Goal: Subscribe to service/newsletter

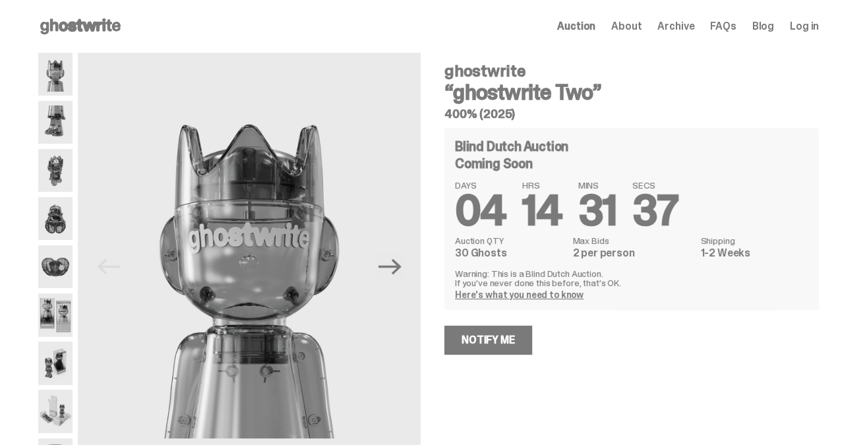
click at [63, 125] on img at bounding box center [55, 122] width 34 height 43
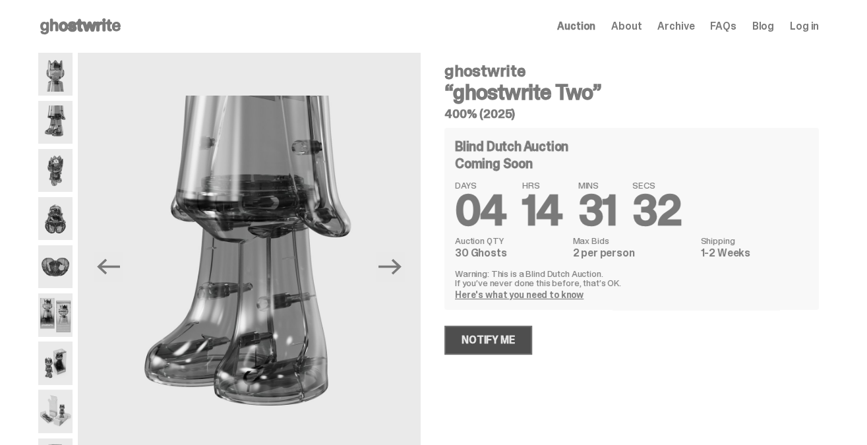
click at [494, 340] on link "Notify Me" at bounding box center [488, 340] width 88 height 29
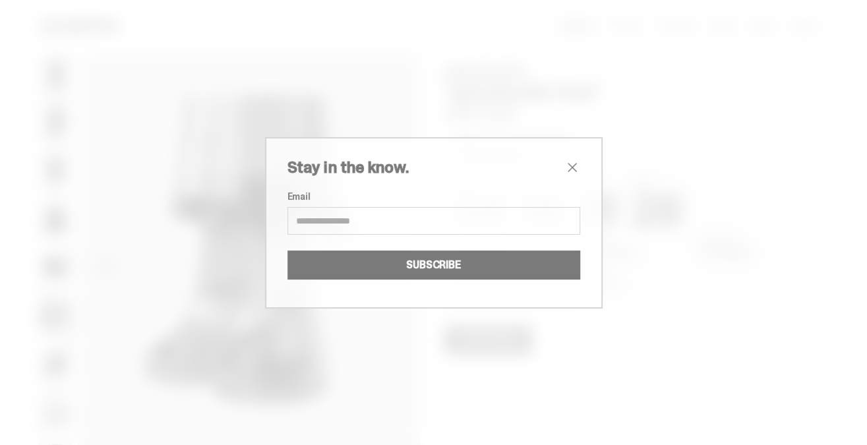
click at [409, 223] on input "Email" at bounding box center [433, 221] width 293 height 28
type input "**********"
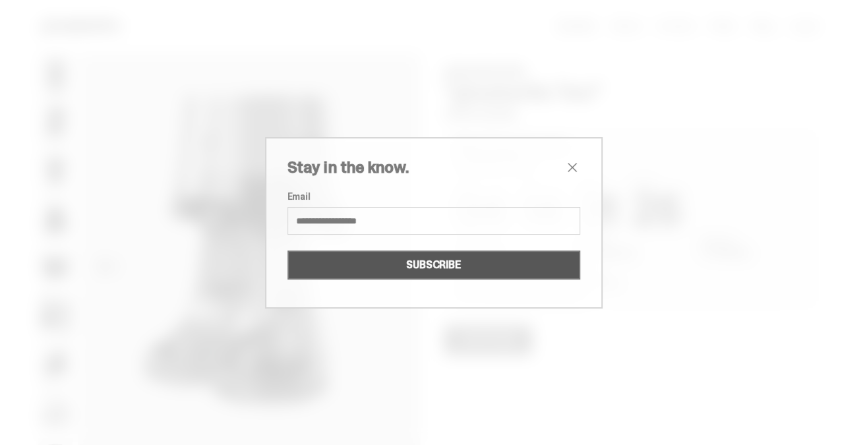
click at [447, 267] on button "SUBSCRIBE" at bounding box center [433, 264] width 293 height 29
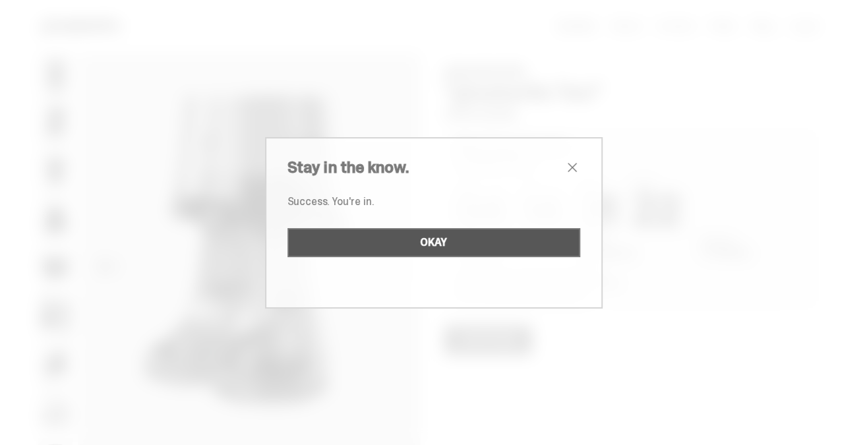
click at [442, 237] on button "OKAY" at bounding box center [433, 242] width 293 height 29
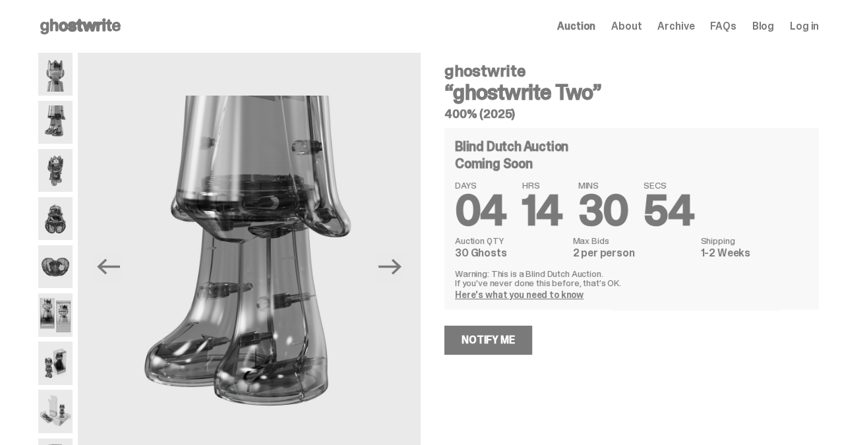
click at [63, 317] on img at bounding box center [55, 314] width 34 height 43
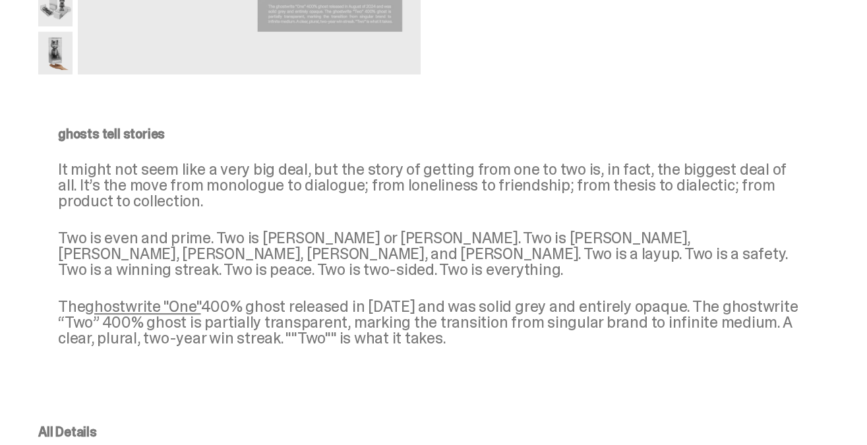
scroll to position [407, 0]
click at [158, 304] on link "ghostwrite "One"" at bounding box center [142, 305] width 115 height 20
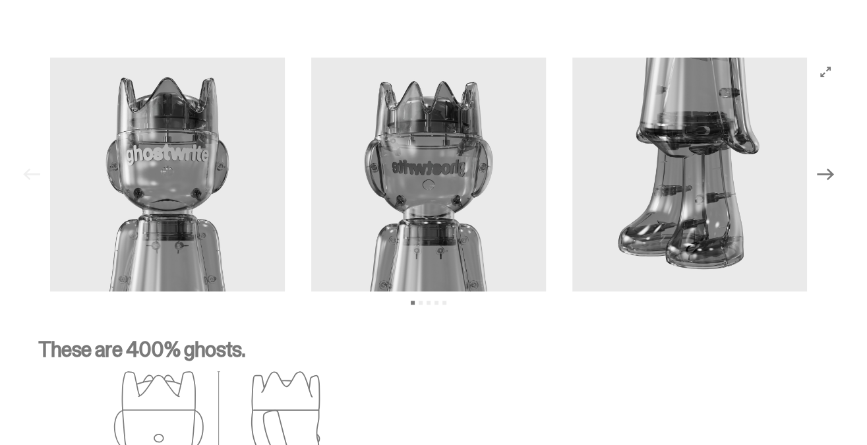
scroll to position [1316, 0]
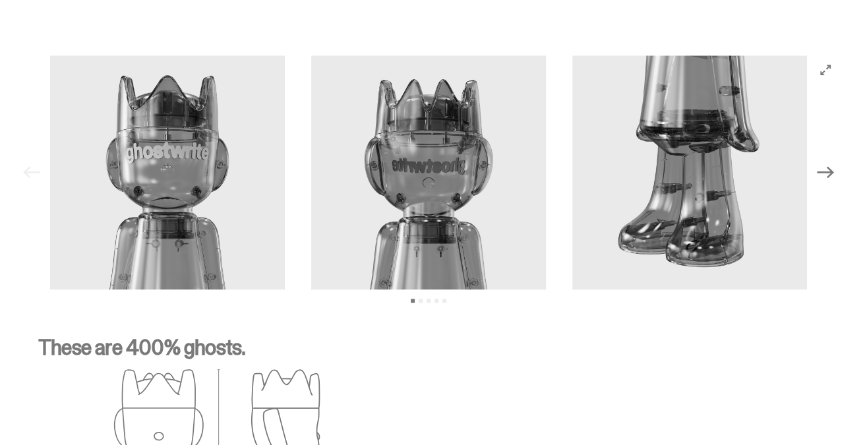
click at [831, 170] on icon "Next" at bounding box center [825, 171] width 17 height 17
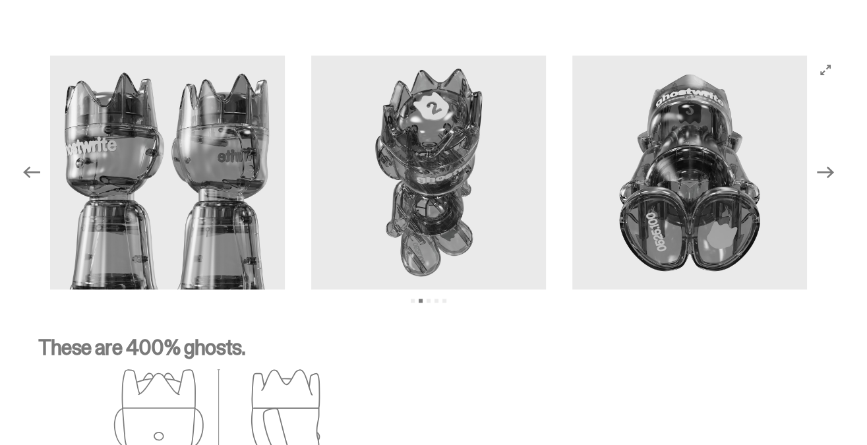
click at [831, 170] on icon "Next" at bounding box center [825, 171] width 17 height 17
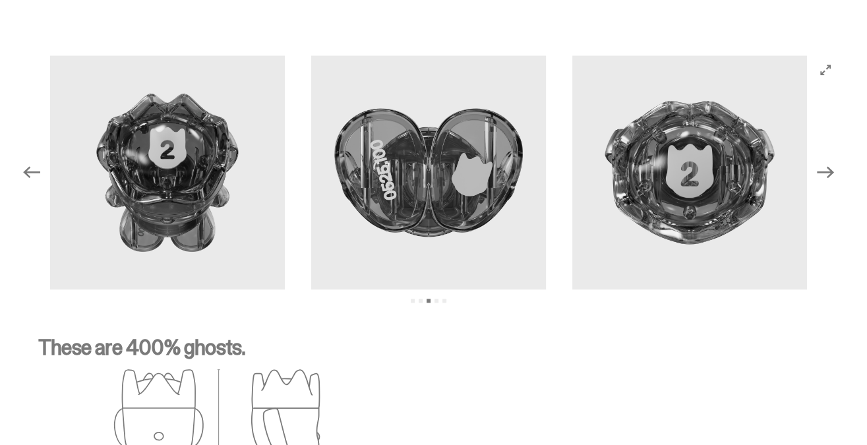
click at [831, 170] on icon "Next" at bounding box center [825, 171] width 17 height 17
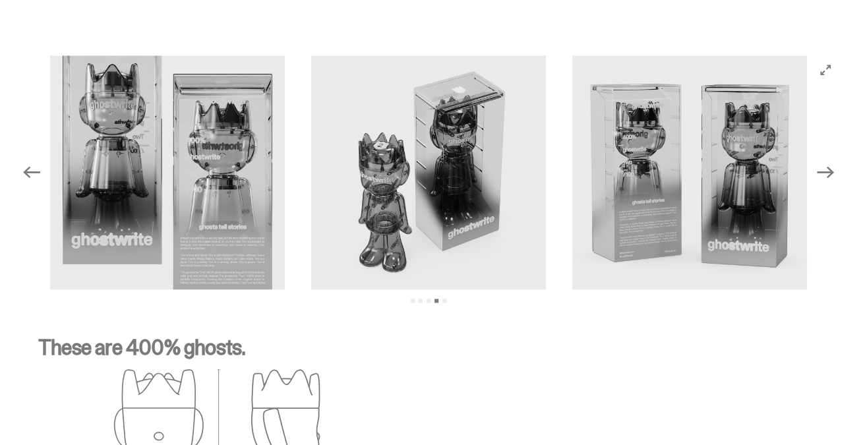
click at [831, 170] on icon "Next" at bounding box center [825, 171] width 17 height 17
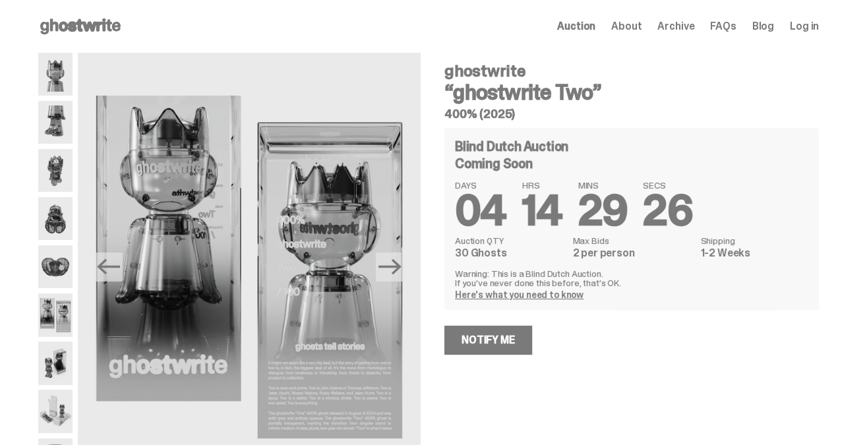
scroll to position [0, 0]
click at [500, 335] on link "Notify Me" at bounding box center [488, 340] width 88 height 29
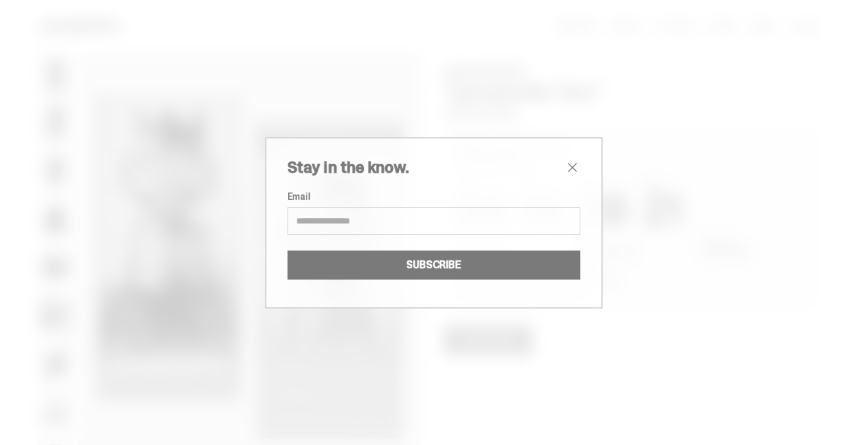
type input "**********"
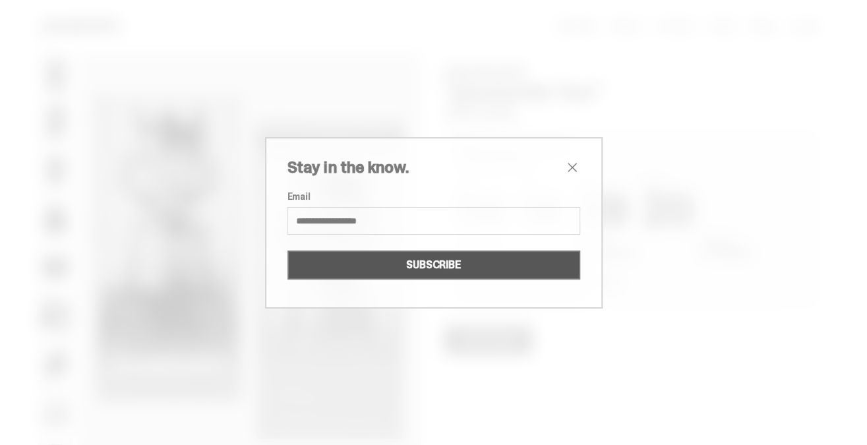
click at [424, 264] on button "SUBSCRIBE" at bounding box center [433, 264] width 293 height 29
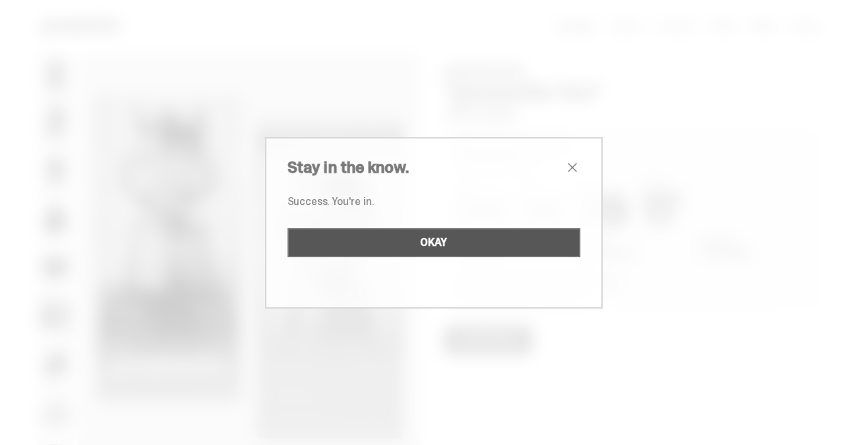
click at [461, 244] on button "OKAY" at bounding box center [433, 242] width 293 height 29
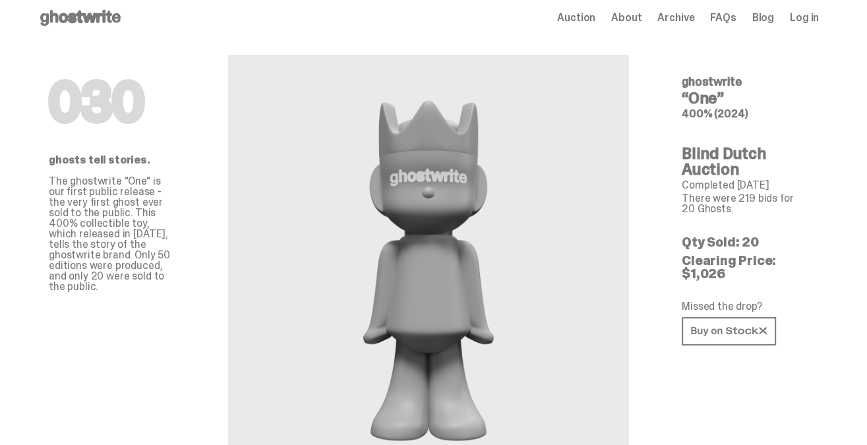
scroll to position [17, 0]
